Goal: Information Seeking & Learning: Learn about a topic

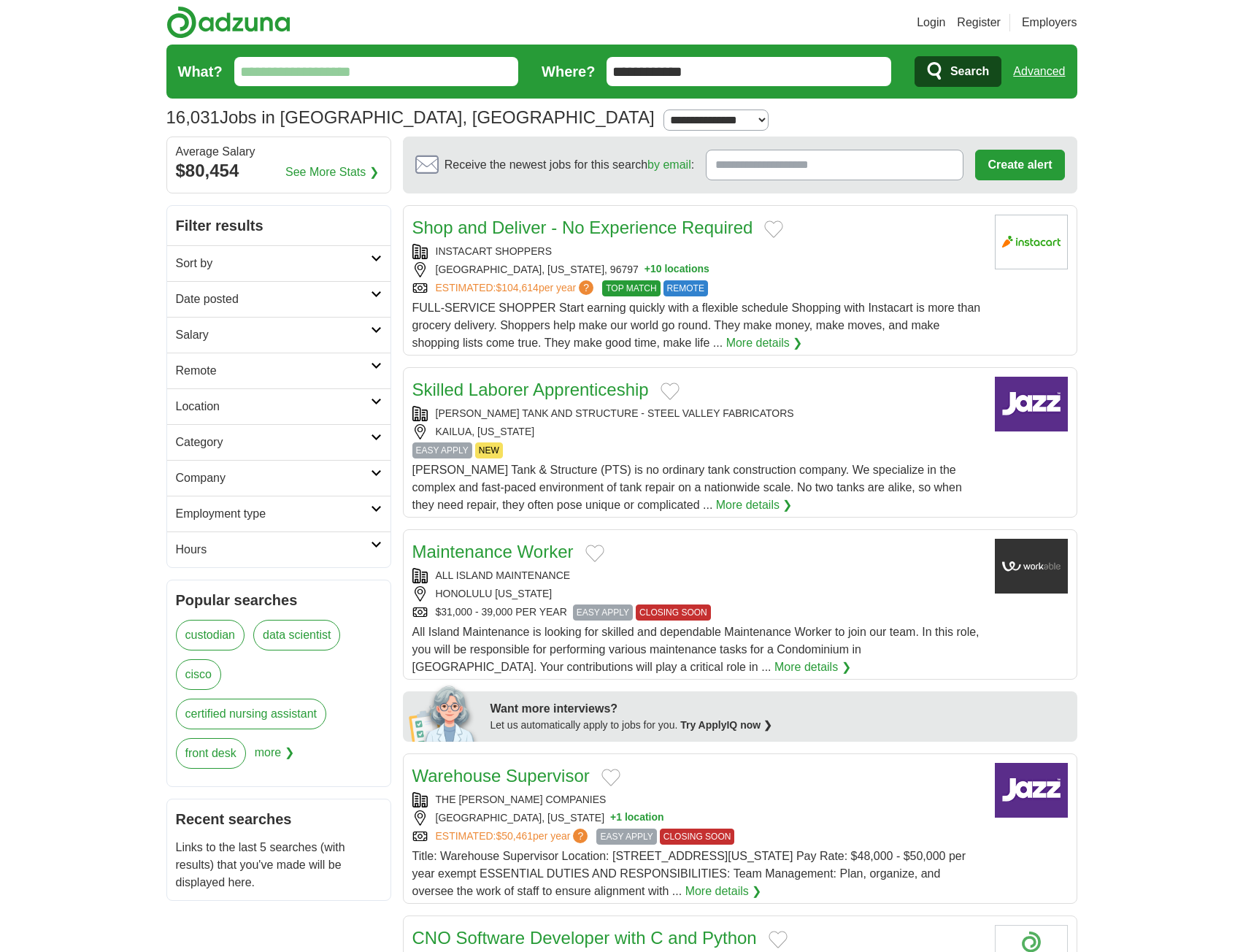
click at [391, 76] on input "What?" at bounding box center [376, 71] width 284 height 29
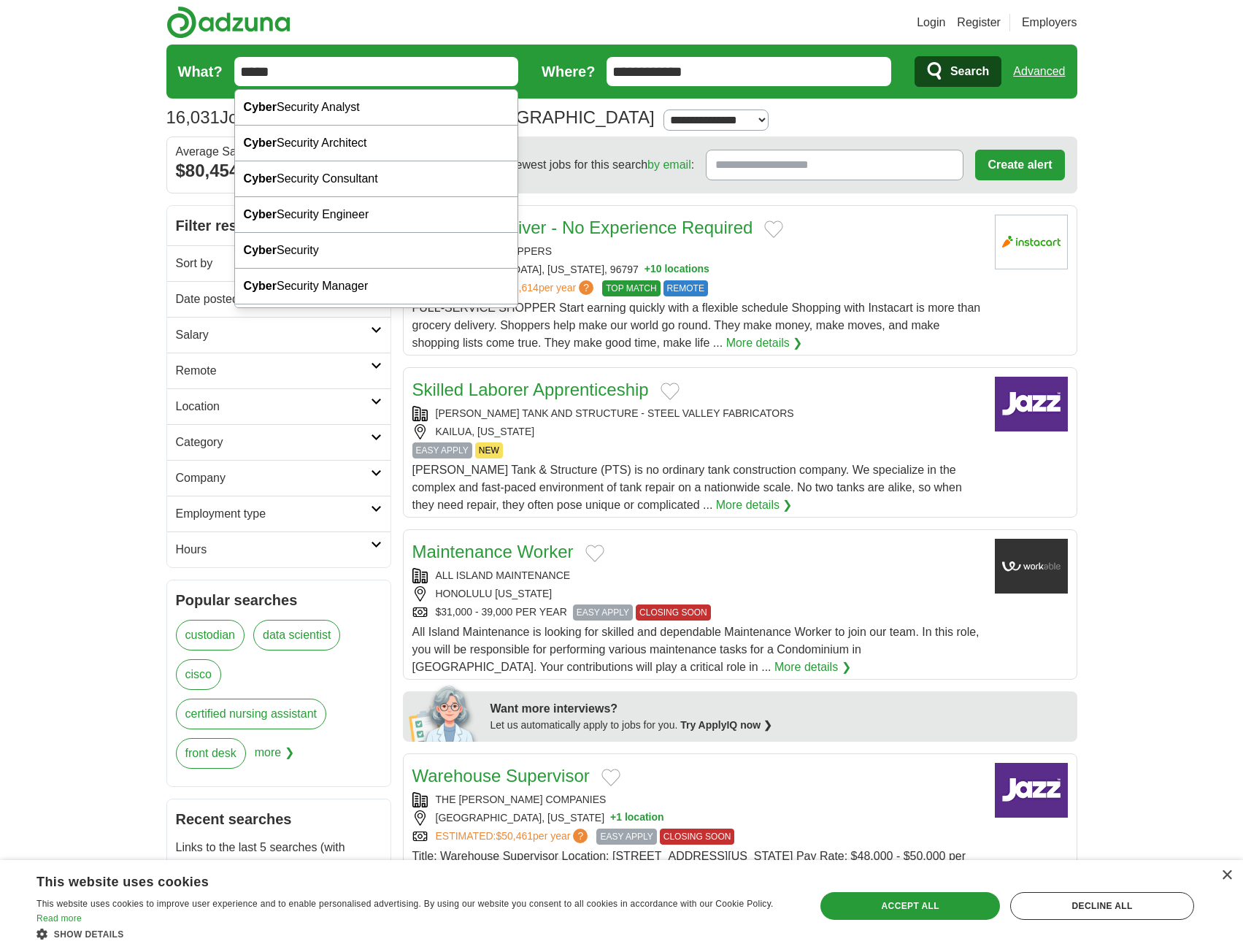
type input "*****"
click at [959, 77] on span "Search" at bounding box center [969, 71] width 38 height 29
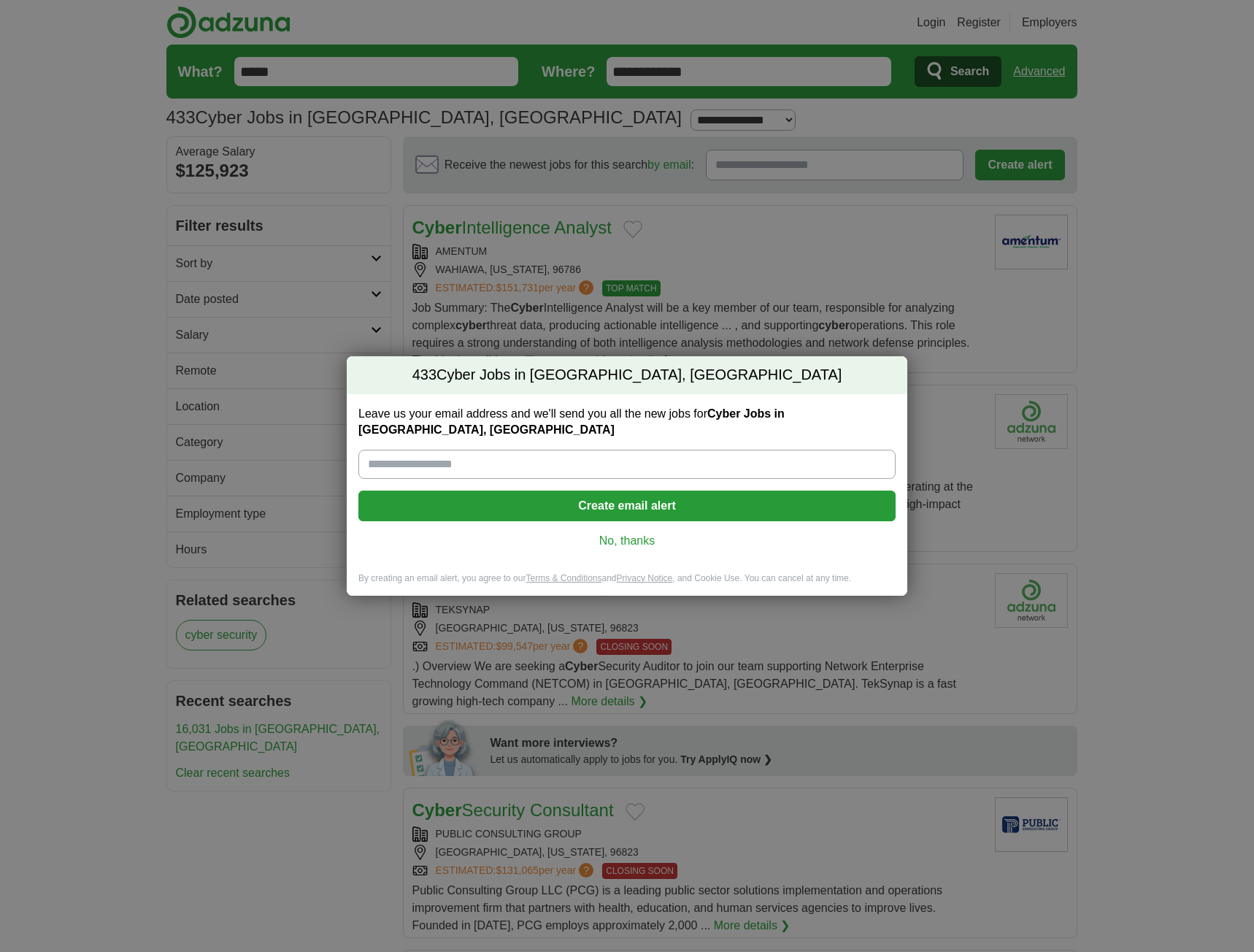
click at [615, 533] on link "No, thanks" at bounding box center [626, 541] width 513 height 16
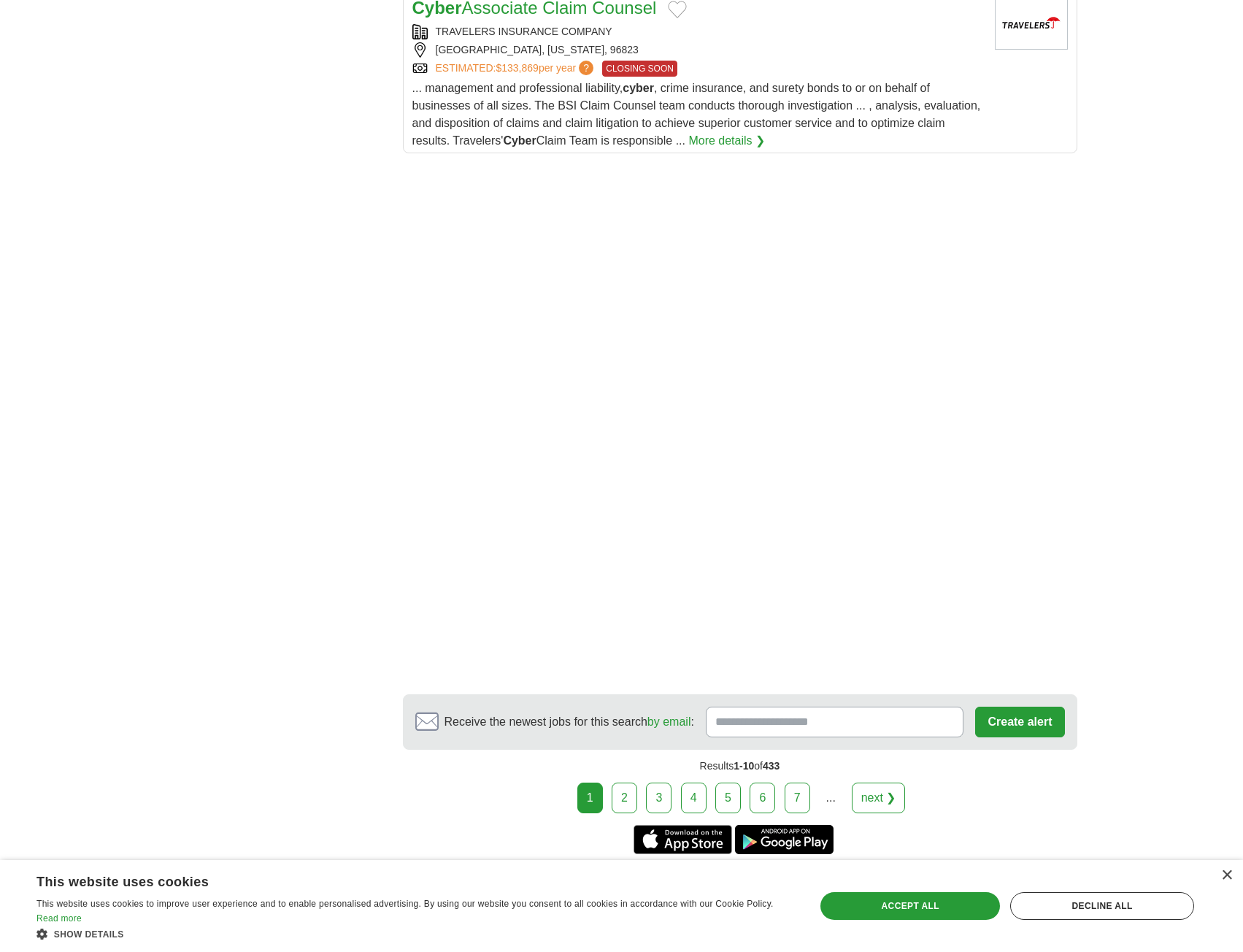
scroll to position [1971, 0]
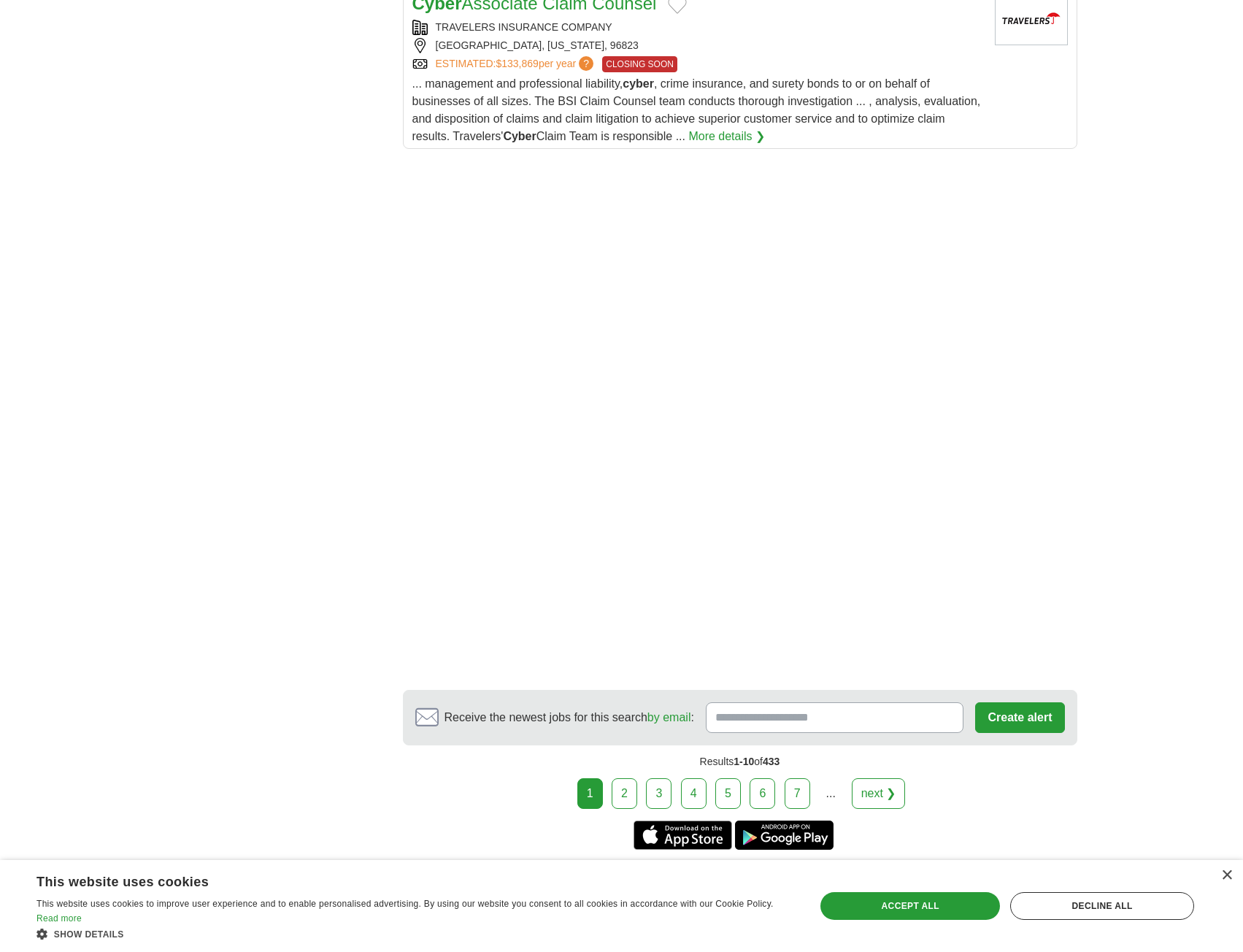
click at [616, 778] on link "2" at bounding box center [624, 793] width 25 height 31
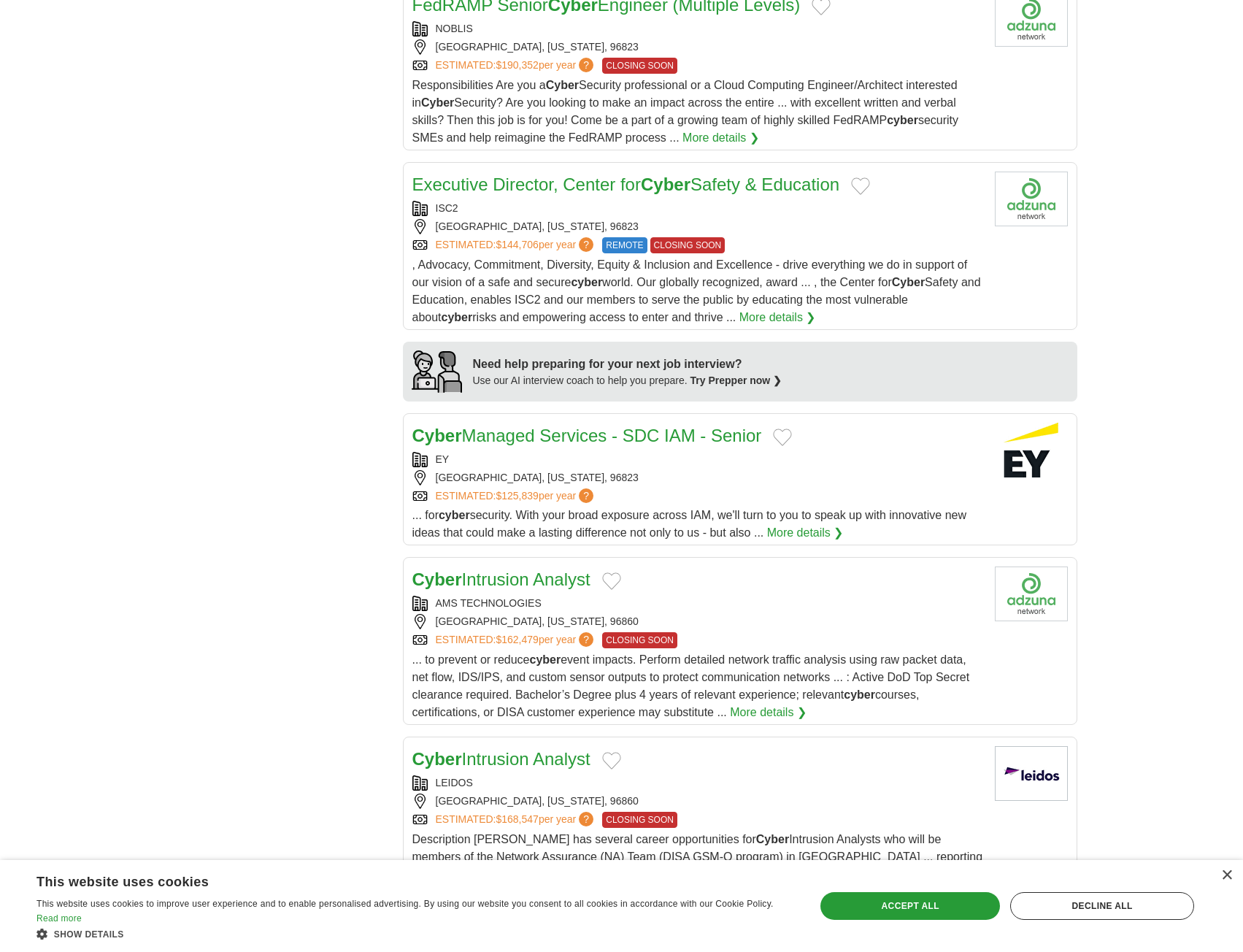
scroll to position [1022, 0]
drag, startPoint x: 534, startPoint y: 564, endPoint x: 838, endPoint y: 685, distance: 327.2
click at [838, 685] on div "... to prevent or reduce cyber event impacts. Perform detailed network traffic …" at bounding box center [698, 684] width 571 height 70
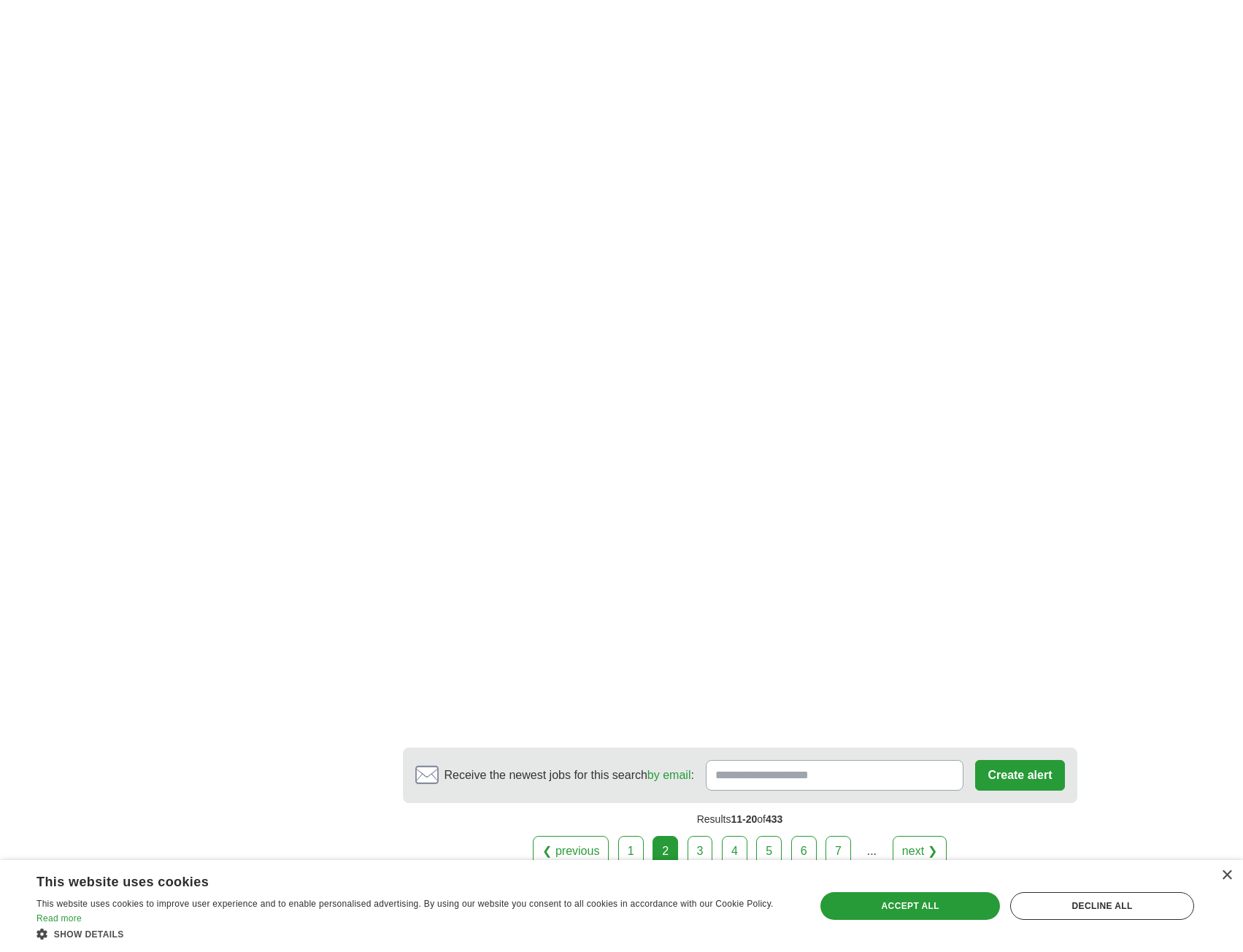
scroll to position [2117, 0]
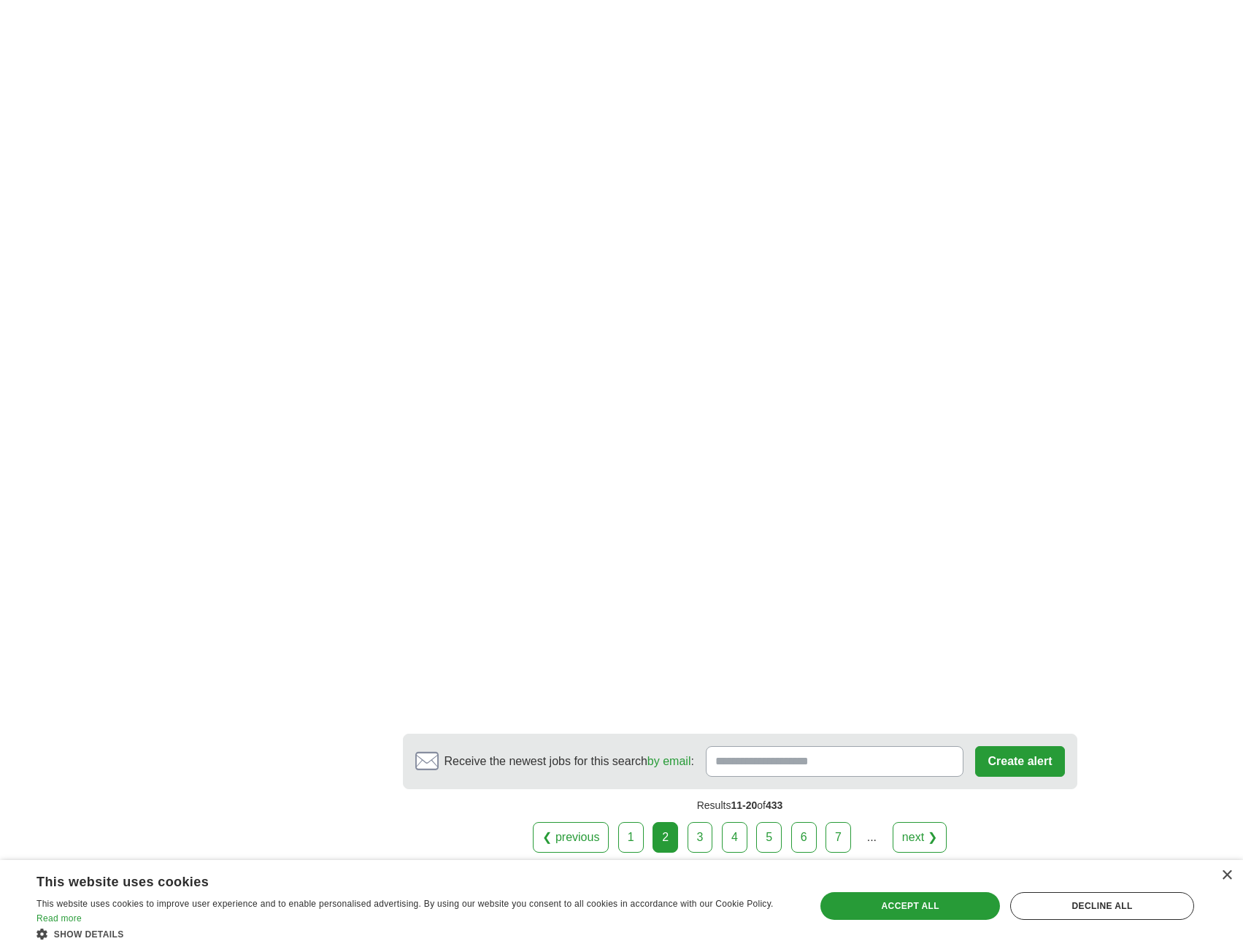
click at [700, 822] on link "3" at bounding box center [699, 837] width 25 height 31
